Goal: Task Accomplishment & Management: Manage account settings

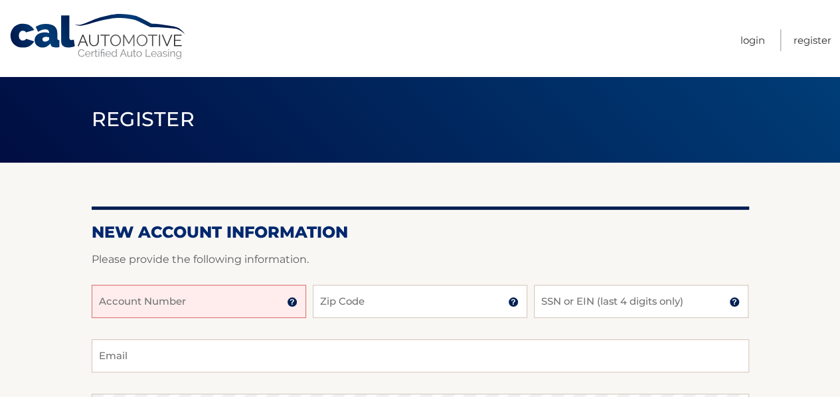
click at [182, 303] on input "Account Number" at bounding box center [199, 301] width 215 height 33
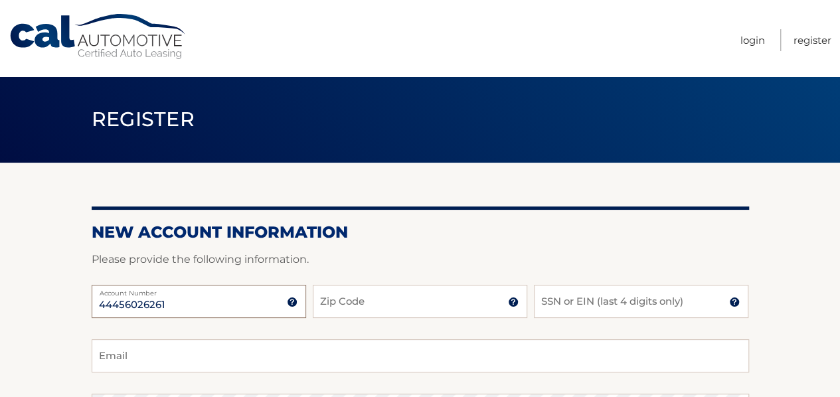
type input "44456026261"
click at [437, 306] on input "Zip Code" at bounding box center [420, 301] width 215 height 33
type input "33334"
click at [577, 308] on input "SSN or EIN (last 4 digits only)" at bounding box center [641, 301] width 215 height 33
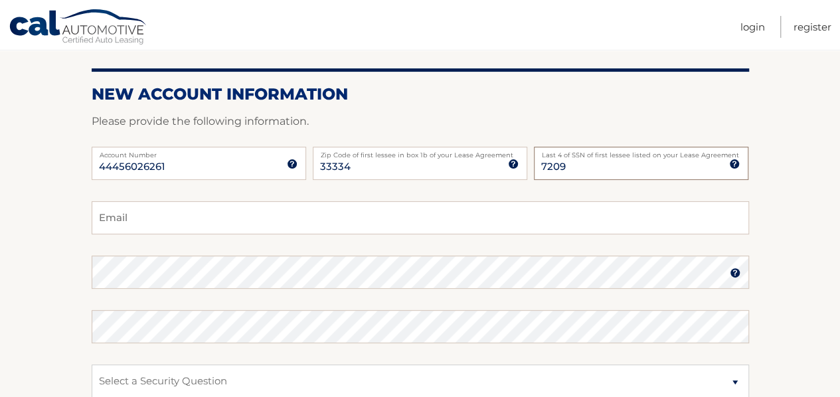
scroll to position [133, 0]
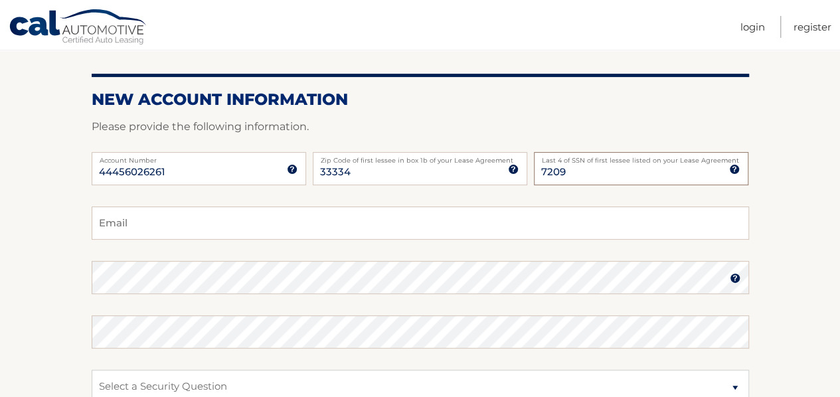
type input "7209"
click at [191, 221] on input "Email" at bounding box center [421, 223] width 658 height 33
type input "mancera.fedrico@gmail.com"
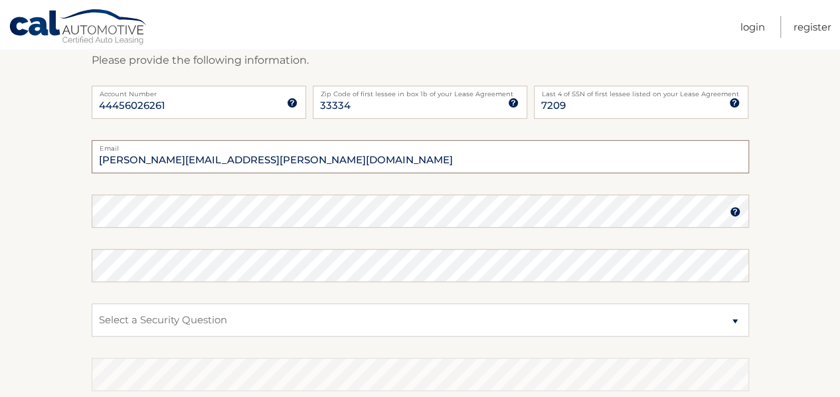
scroll to position [266, 0]
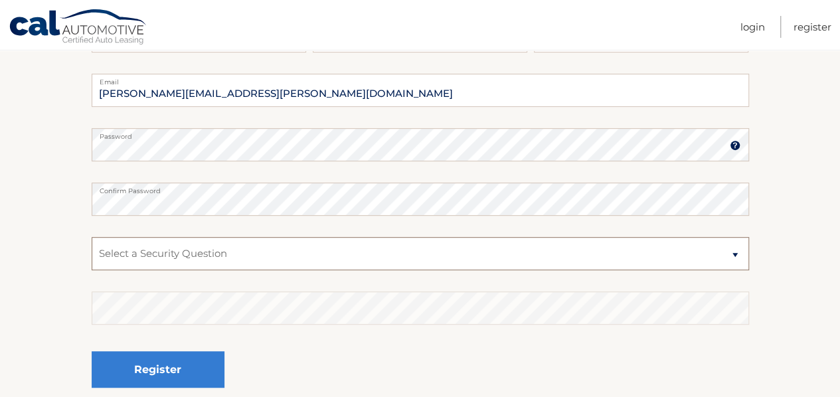
click at [733, 254] on select "Select a Security Question What was the name of your elementary school? What is…" at bounding box center [421, 253] width 658 height 33
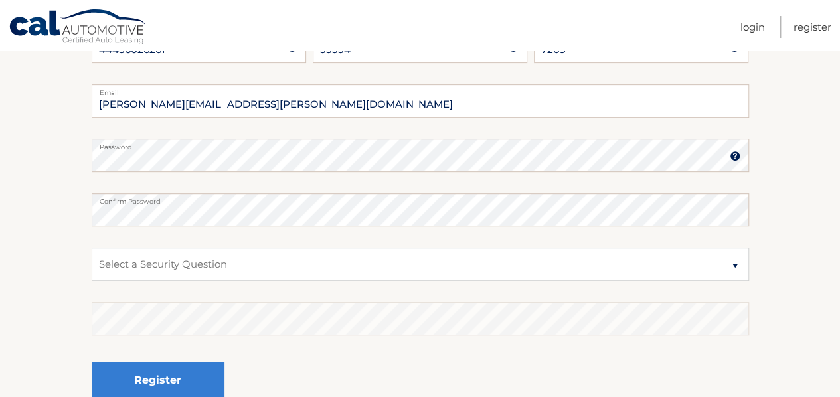
scroll to position [252, 0]
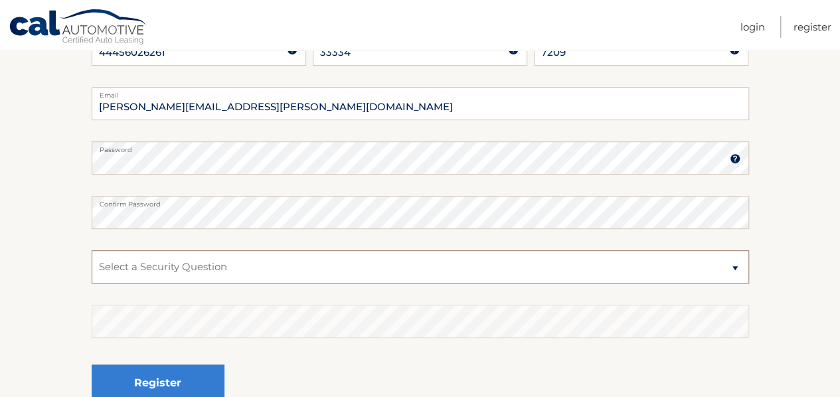
click at [733, 264] on select "Select a Security Question What was the name of your elementary school? What is…" at bounding box center [421, 266] width 658 height 33
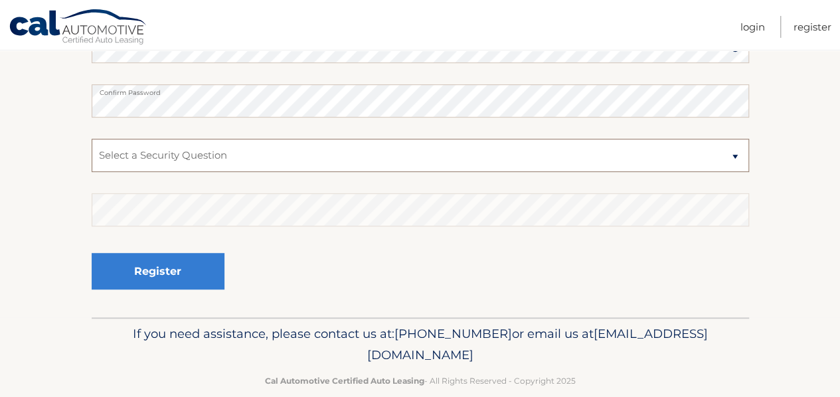
scroll to position [385, 0]
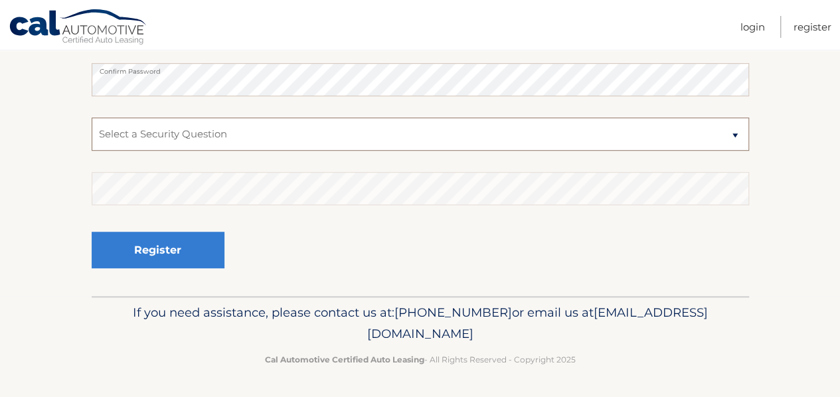
click at [732, 135] on select "Select a Security Question What was the name of your elementary school? What is…" at bounding box center [421, 134] width 658 height 33
select select "4"
click at [92, 118] on select "Select a Security Question What was the name of your elementary school? What is…" at bounding box center [421, 134] width 658 height 33
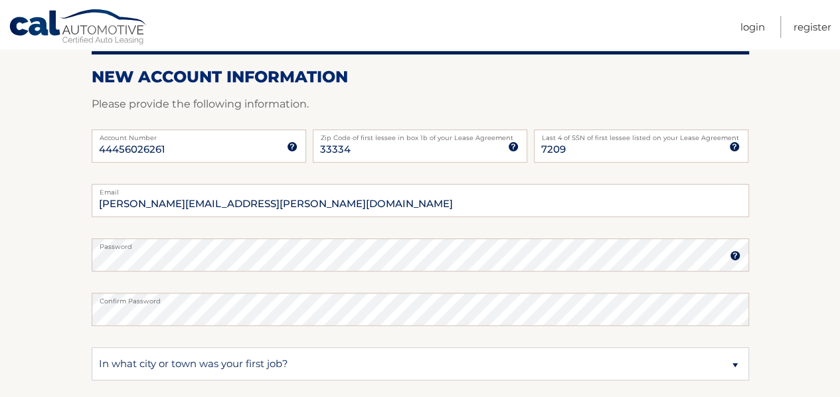
scroll to position [186, 0]
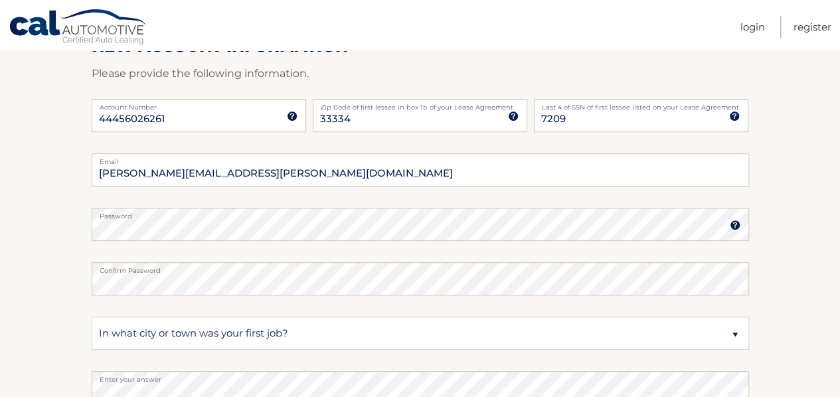
click at [733, 225] on img at bounding box center [735, 225] width 11 height 11
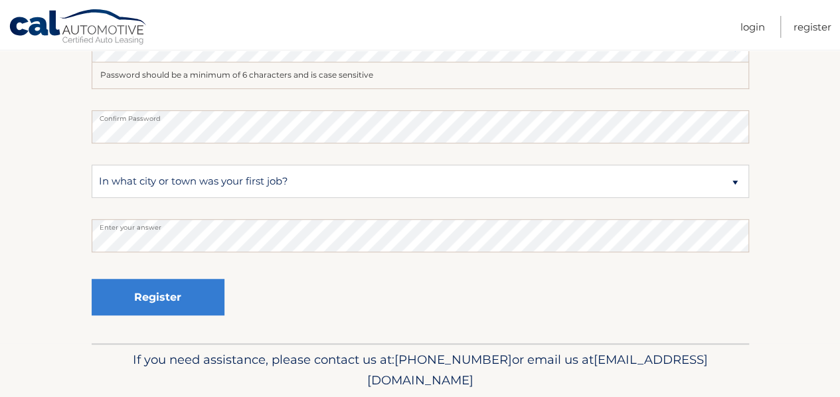
scroll to position [385, 0]
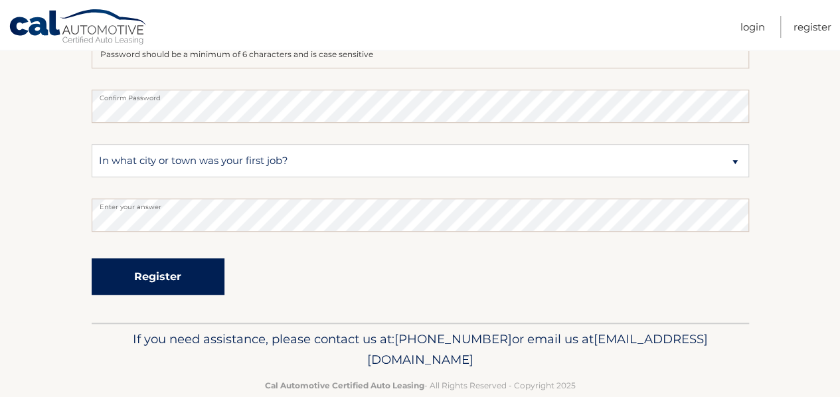
click at [189, 280] on button "Register" at bounding box center [158, 276] width 133 height 37
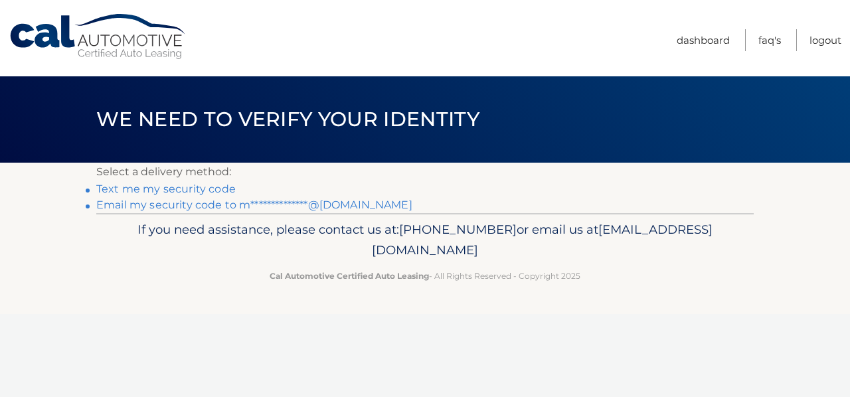
click at [205, 207] on link "**********" at bounding box center [254, 205] width 316 height 13
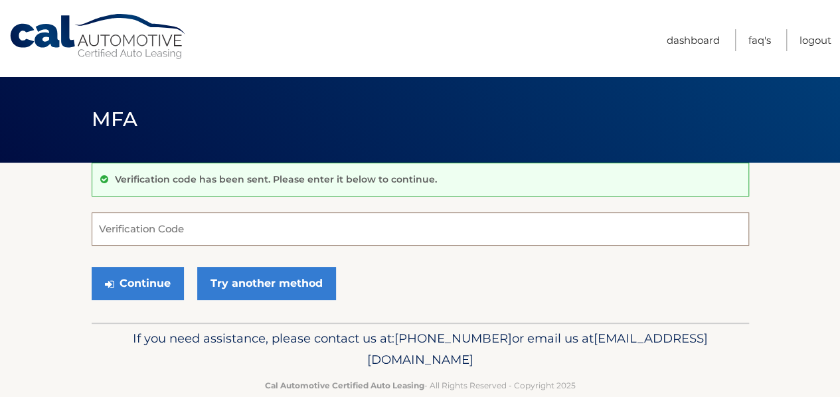
click at [217, 232] on input "Verification Code" at bounding box center [421, 229] width 658 height 33
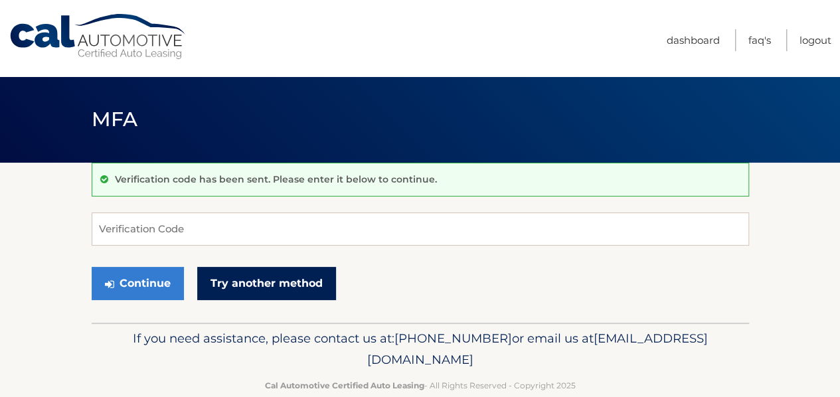
click at [256, 281] on link "Try another method" at bounding box center [266, 283] width 139 height 33
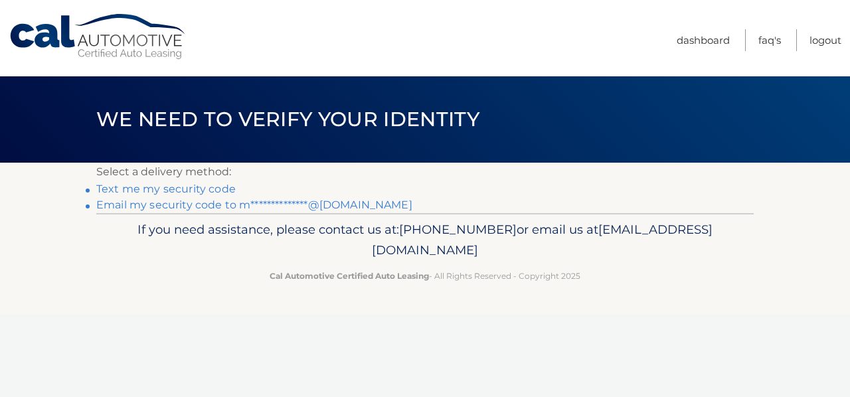
click at [211, 191] on link "Text me my security code" at bounding box center [166, 189] width 140 height 13
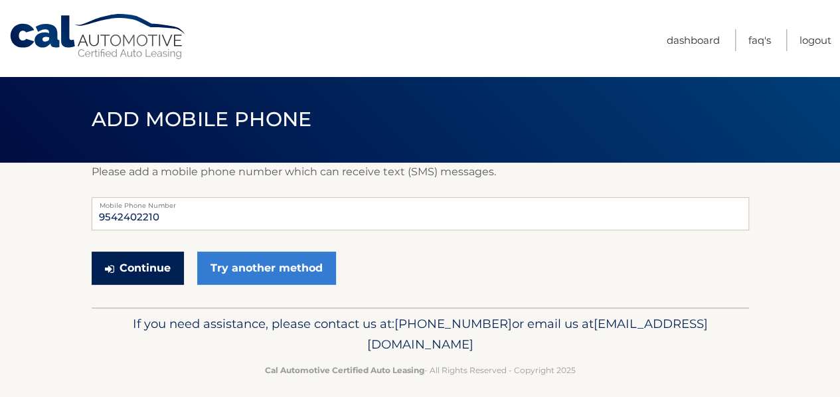
click at [140, 272] on button "Continue" at bounding box center [138, 268] width 92 height 33
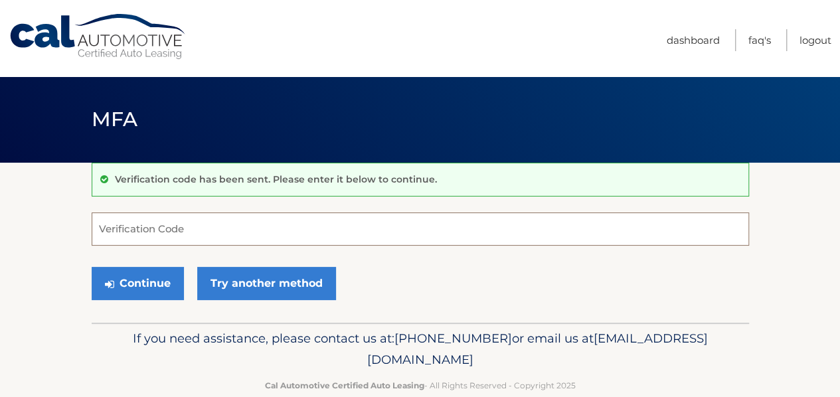
click at [146, 228] on input "Verification Code" at bounding box center [421, 229] width 658 height 33
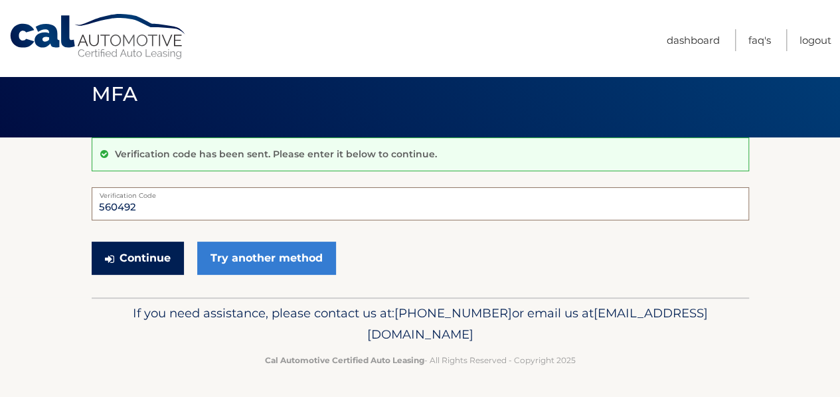
type input "560492"
click at [130, 262] on button "Continue" at bounding box center [138, 258] width 92 height 33
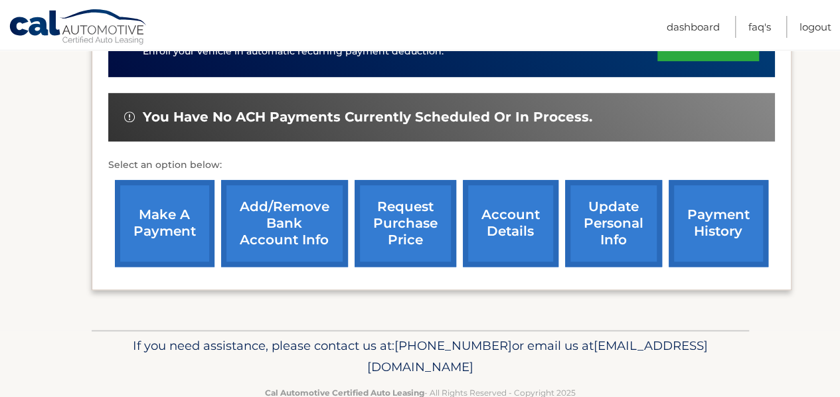
scroll to position [465, 0]
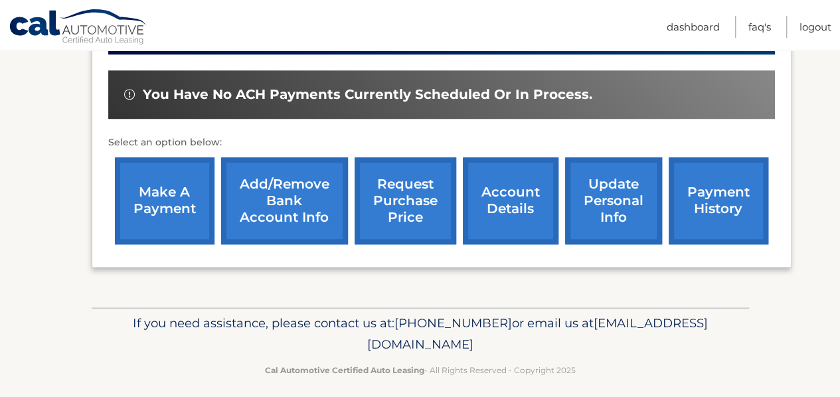
click at [288, 200] on link "Add/Remove bank account info" at bounding box center [284, 200] width 127 height 87
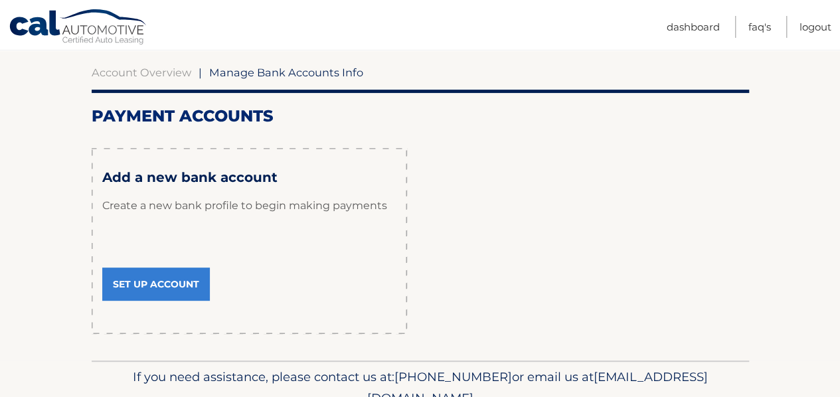
scroll to position [133, 0]
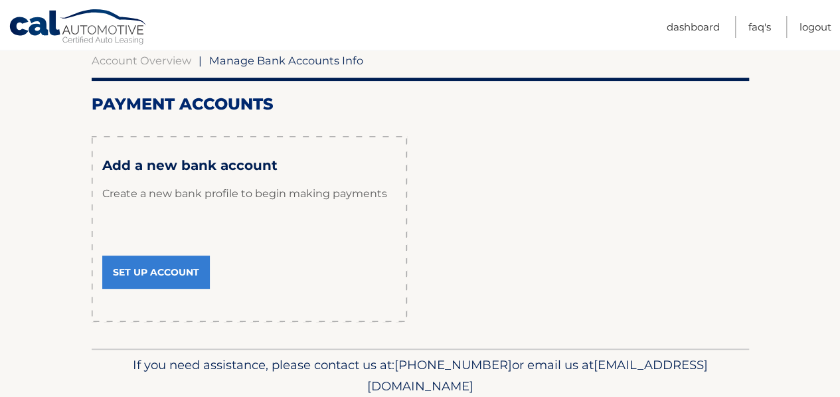
click at [171, 268] on link "Set Up Account" at bounding box center [156, 272] width 108 height 33
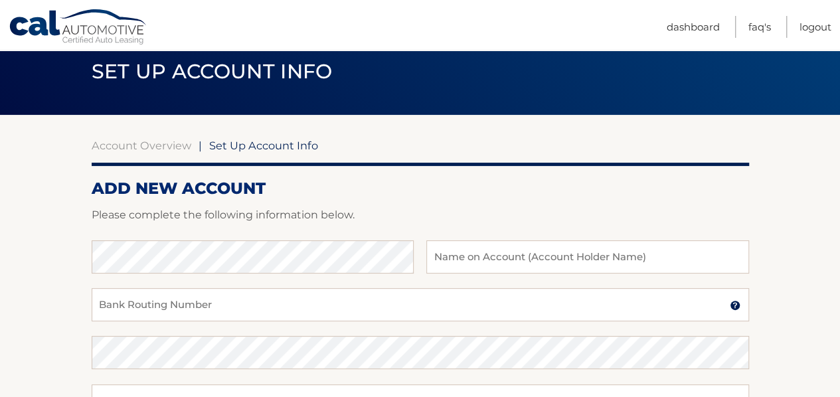
scroll to position [66, 0]
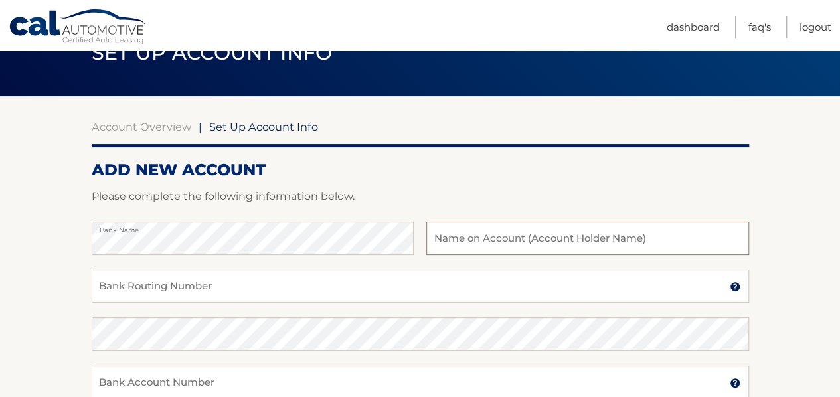
click at [492, 238] on input "text" at bounding box center [588, 238] width 322 height 33
type input "[PERSON_NAME]"
click at [141, 290] on input "Bank Routing Number" at bounding box center [421, 286] width 658 height 33
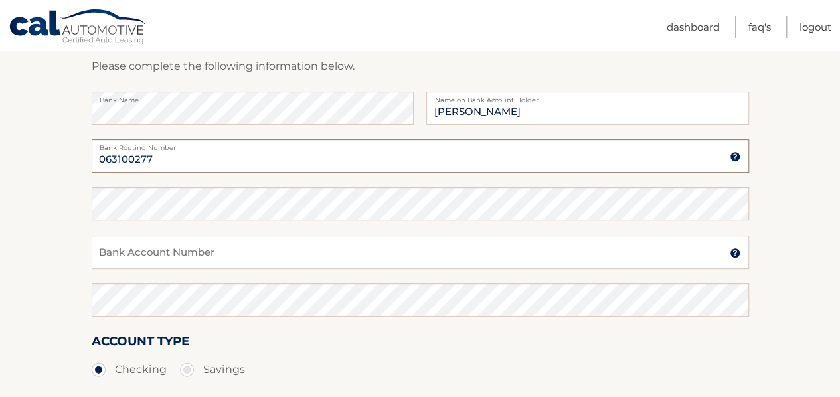
scroll to position [199, 0]
type input "063100277"
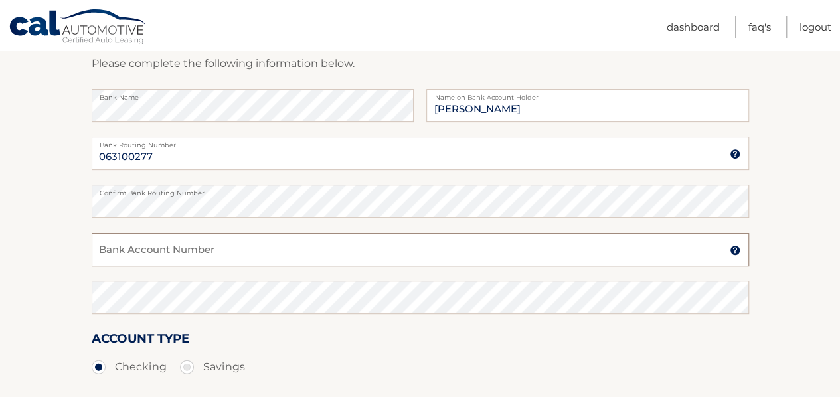
click at [142, 250] on input "Bank Account Number" at bounding box center [421, 249] width 658 height 33
type input "898127308680"
click at [548, 108] on input "[PERSON_NAME]" at bounding box center [588, 105] width 322 height 33
type input "F"
type input "j"
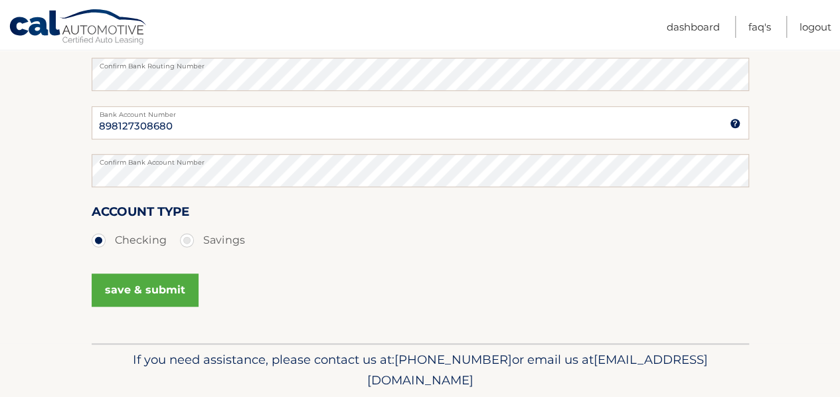
scroll to position [332, 0]
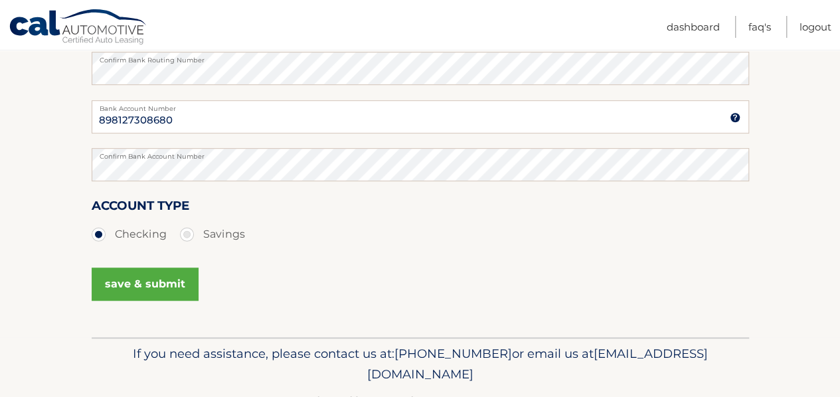
type input "JET CLUB LLC"
click at [146, 287] on button "save & submit" at bounding box center [145, 284] width 107 height 33
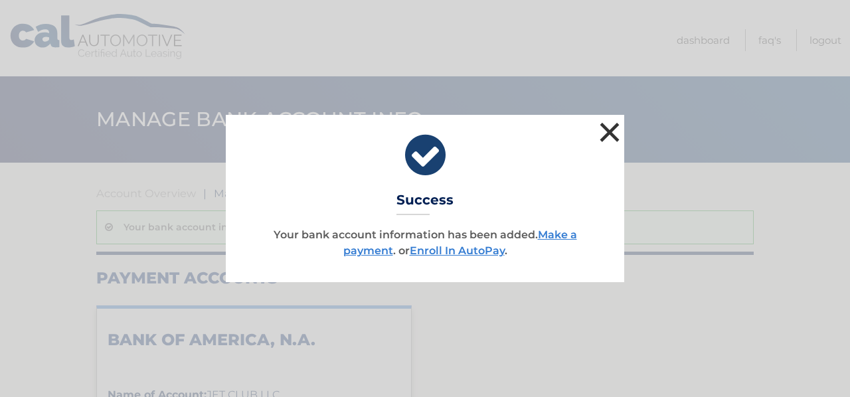
click at [611, 130] on button "×" at bounding box center [610, 132] width 27 height 27
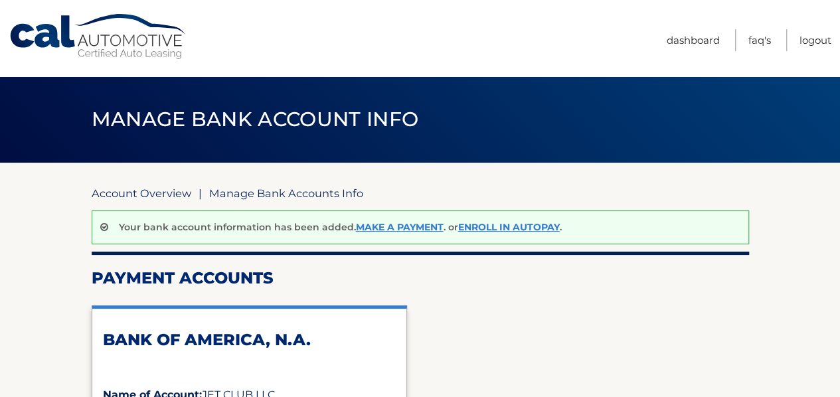
click at [147, 193] on link "Account Overview" at bounding box center [142, 193] width 100 height 13
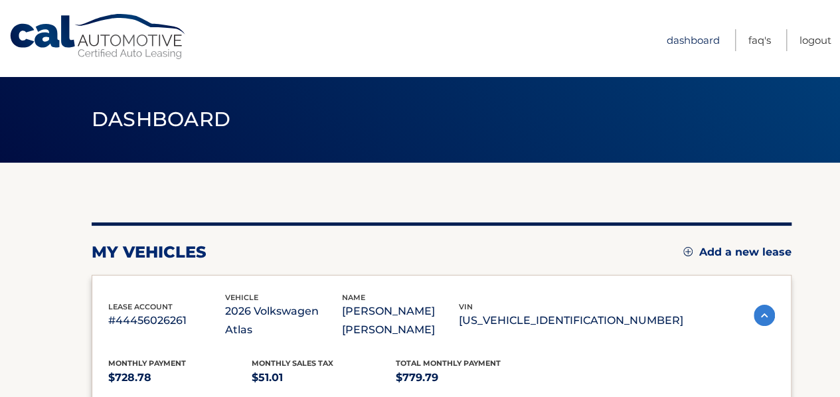
click at [697, 39] on link "Dashboard" at bounding box center [693, 40] width 53 height 22
click at [700, 39] on link "Dashboard" at bounding box center [693, 40] width 53 height 22
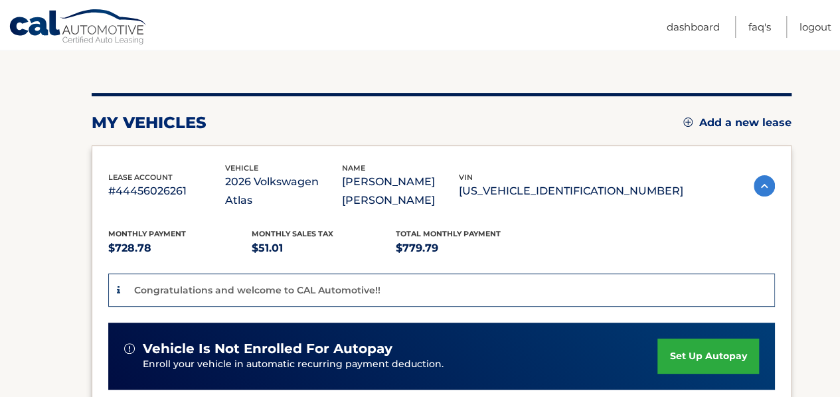
scroll to position [133, 0]
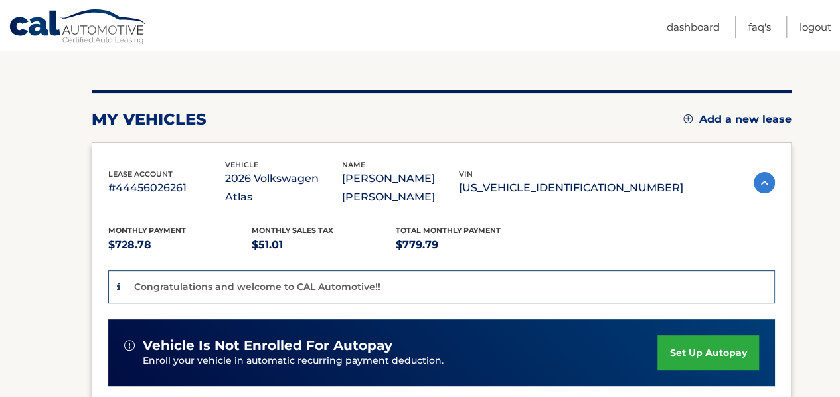
click at [760, 183] on img at bounding box center [764, 182] width 21 height 21
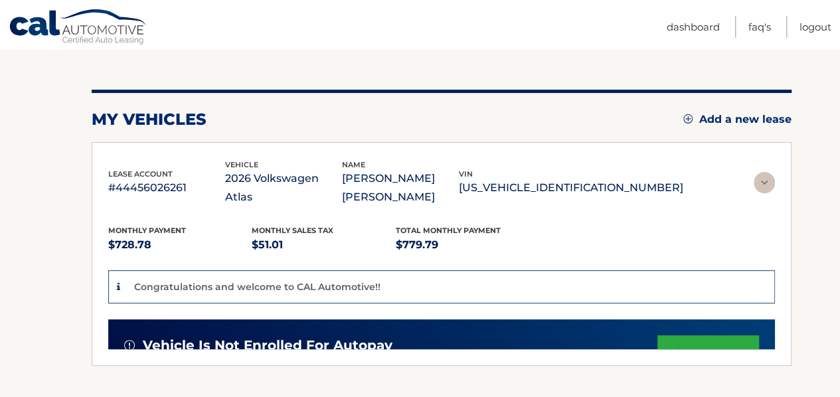
scroll to position [98, 0]
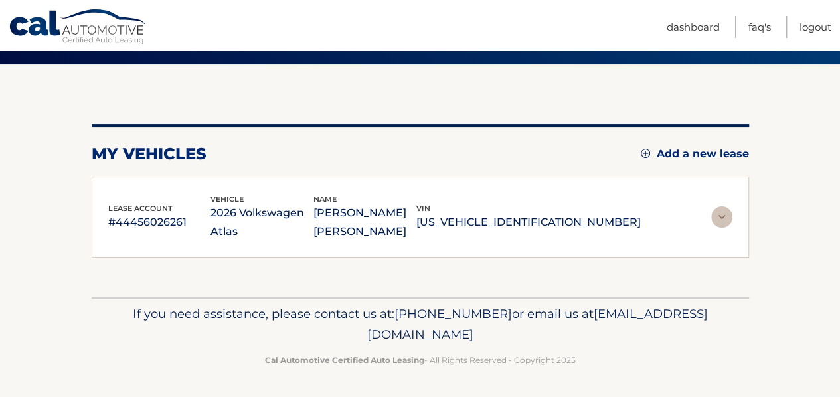
click at [720, 213] on img at bounding box center [722, 217] width 21 height 21
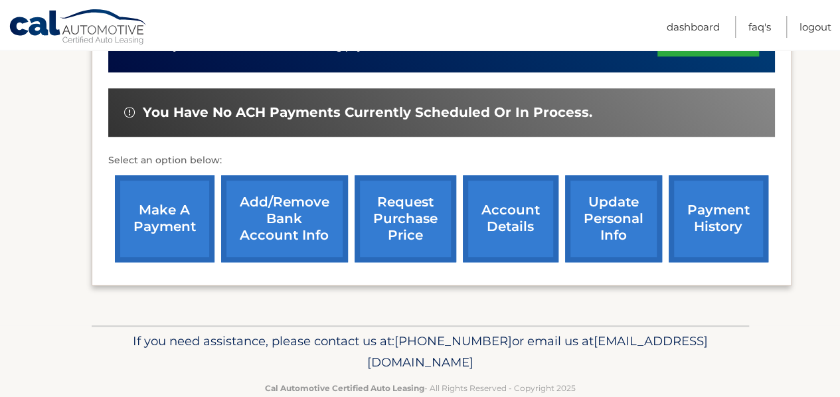
scroll to position [474, 0]
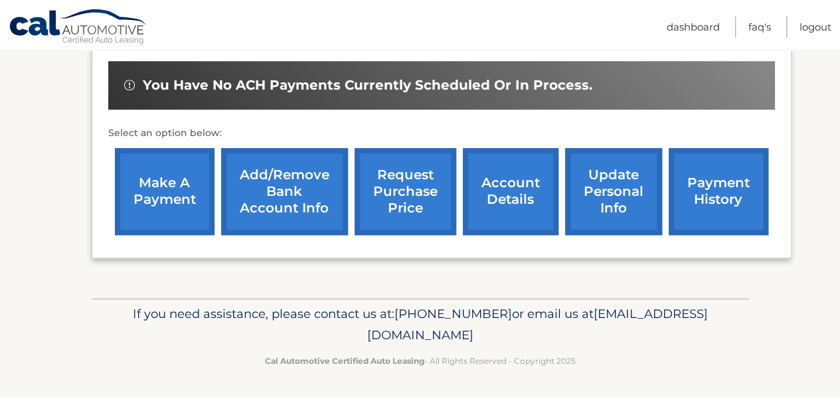
click at [709, 190] on link "payment history" at bounding box center [719, 191] width 100 height 87
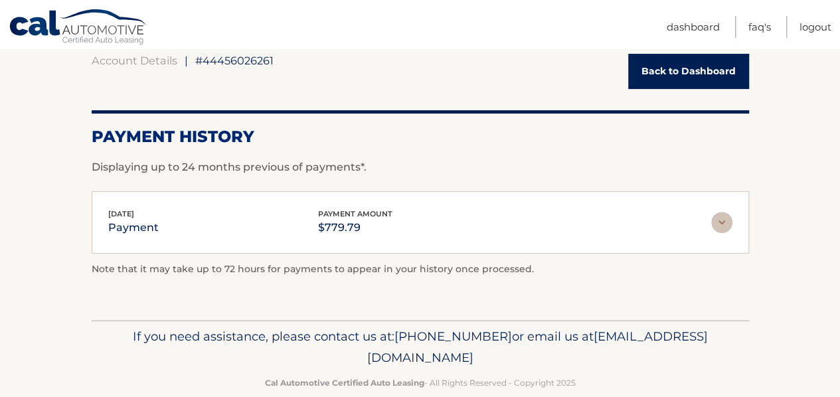
scroll to position [155, 0]
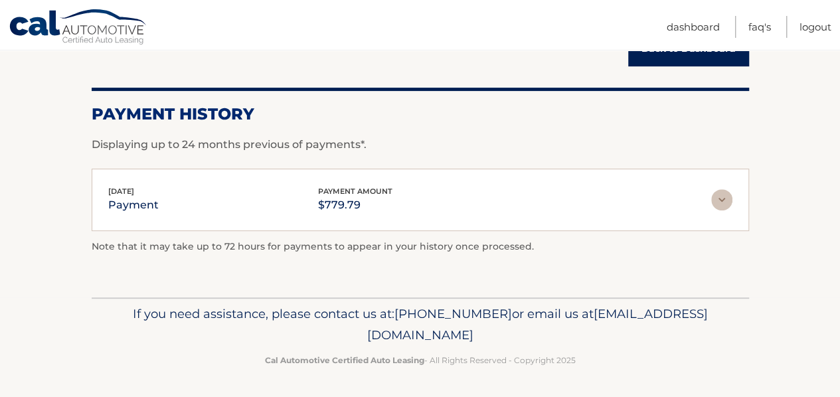
click at [719, 198] on img at bounding box center [722, 199] width 21 height 21
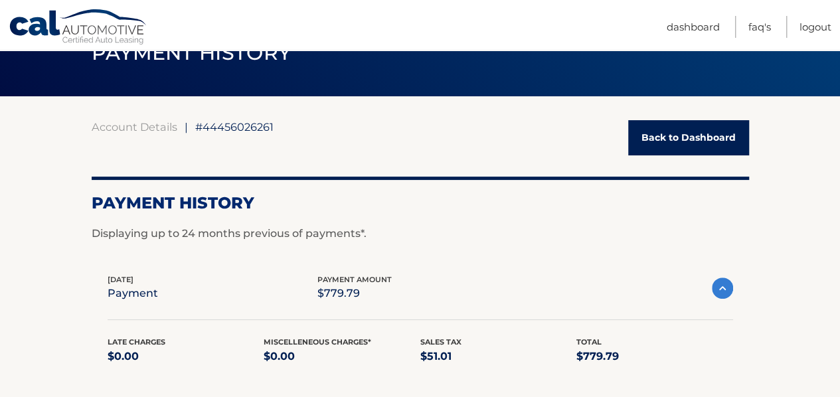
scroll to position [133, 0]
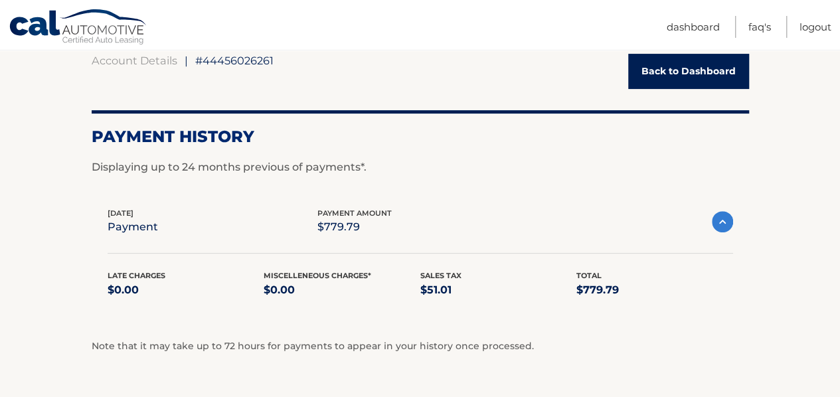
click at [688, 71] on link "Back to Dashboard" at bounding box center [689, 71] width 121 height 35
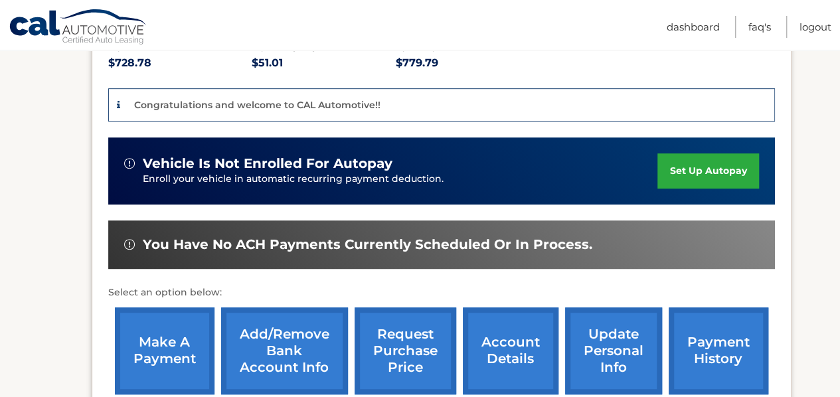
scroll to position [399, 0]
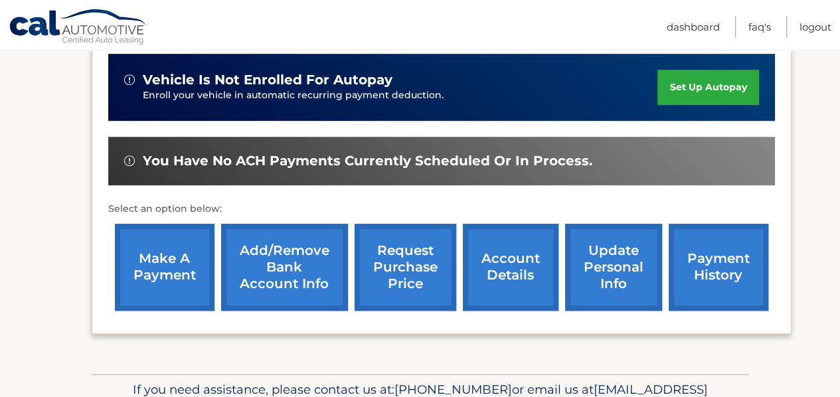
click at [178, 263] on link "make a payment" at bounding box center [165, 267] width 100 height 87
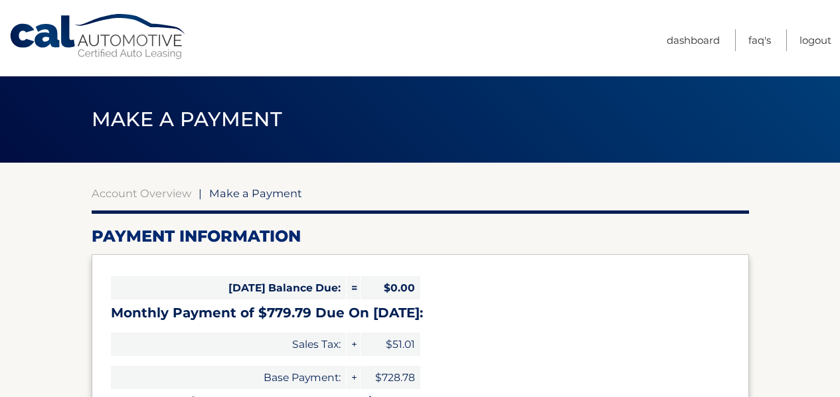
select select "ZDFkODAwNjItZjg0Ny00ZTcwLWEyNTQtMzM0NWFmZjE3YWMz"
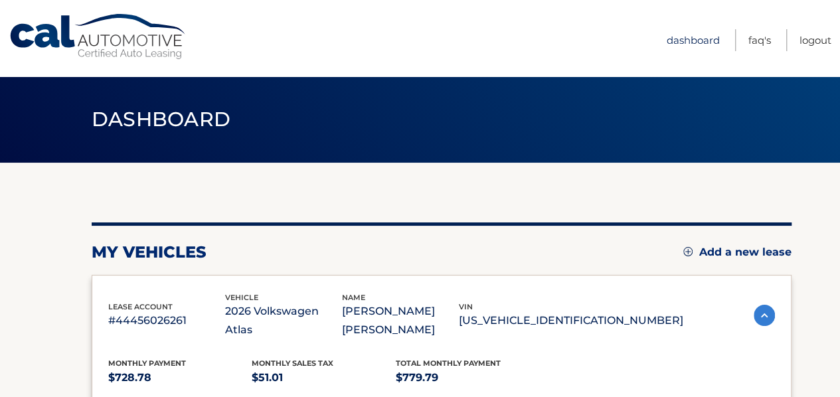
click at [674, 38] on link "Dashboard" at bounding box center [693, 40] width 53 height 22
click at [807, 41] on link "Logout" at bounding box center [816, 40] width 32 height 22
